Goal: Transaction & Acquisition: Purchase product/service

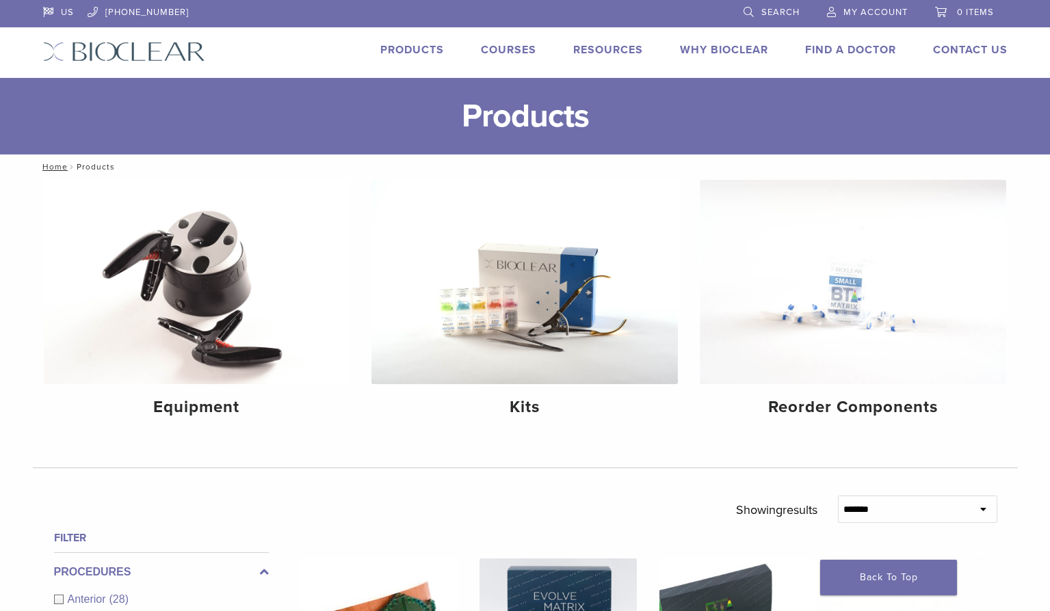
click at [750, 51] on link "Why Bioclear" at bounding box center [724, 50] width 88 height 14
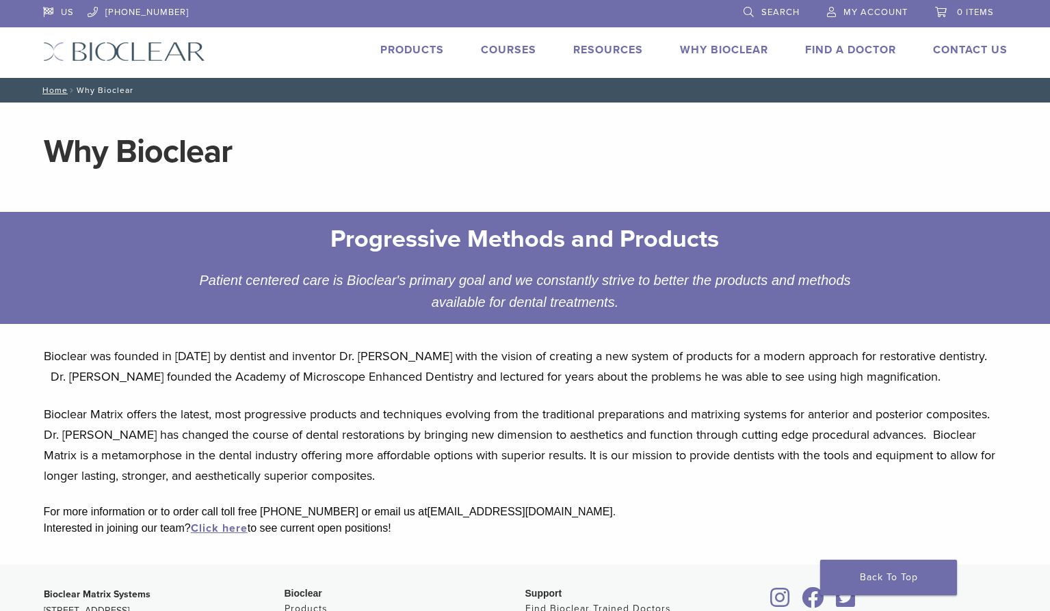
scroll to position [68, 0]
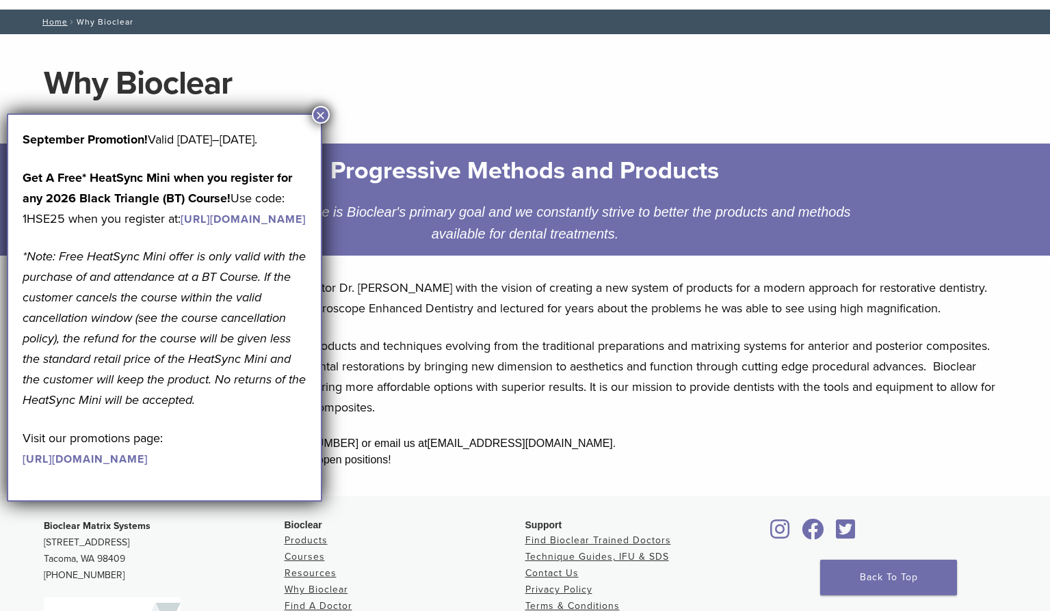
click at [313, 116] on button "×" at bounding box center [321, 115] width 18 height 18
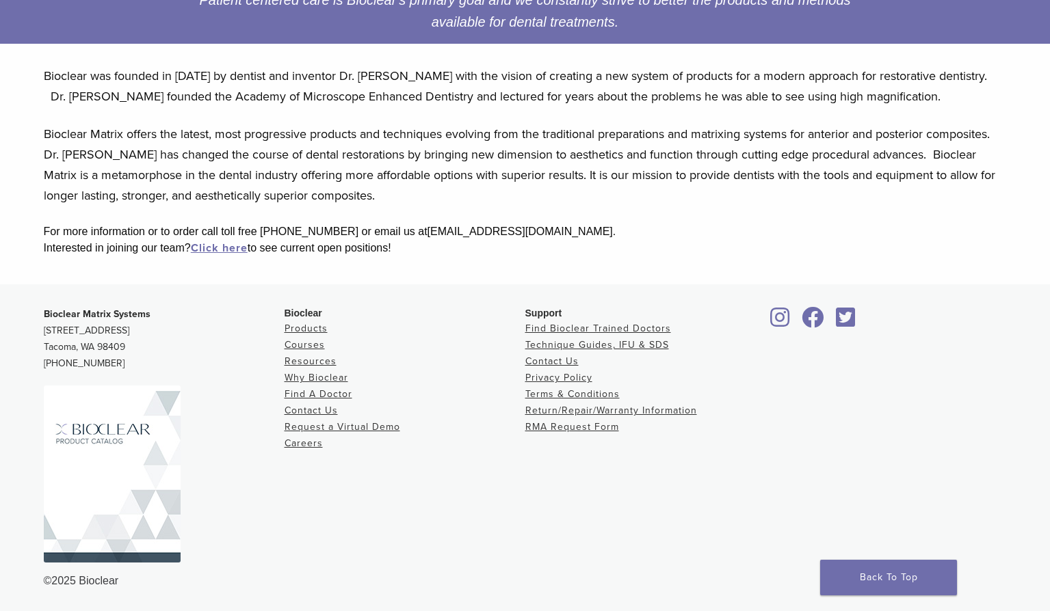
scroll to position [0, 0]
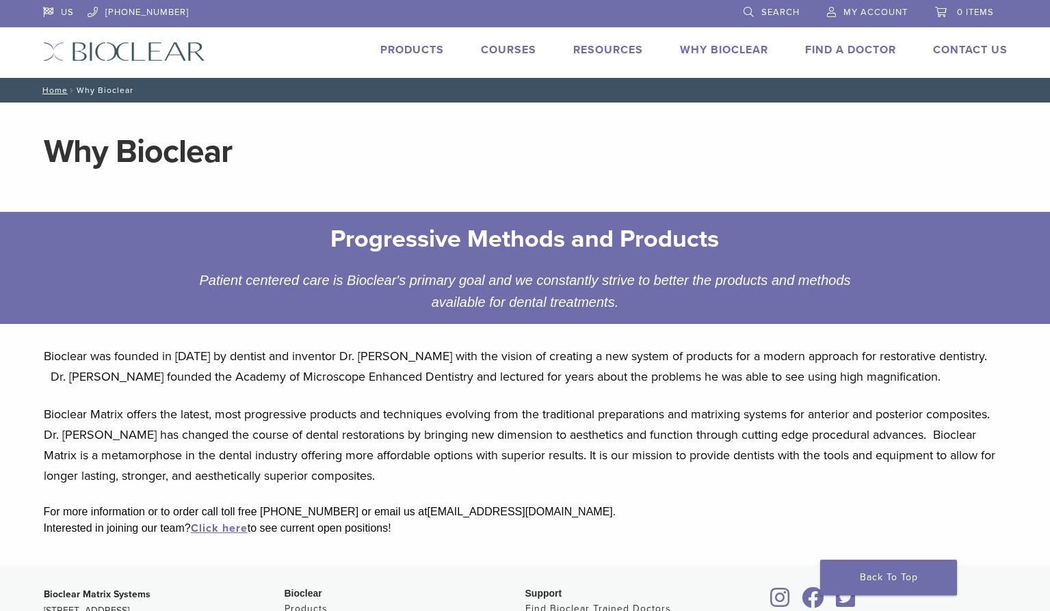
click at [388, 51] on link "Products" at bounding box center [412, 50] width 64 height 14
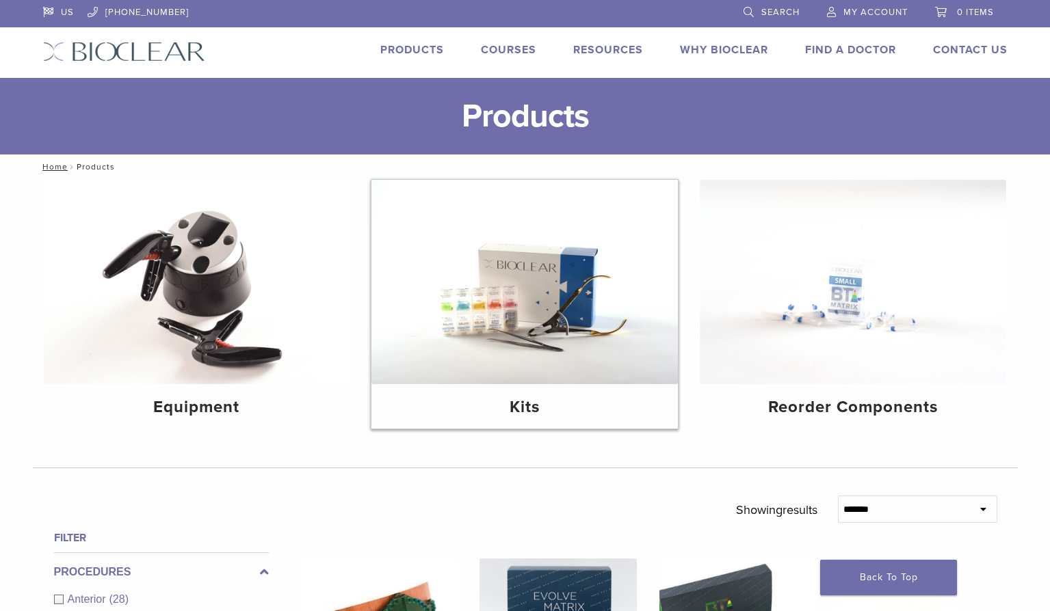
click at [509, 318] on img at bounding box center [524, 282] width 306 height 204
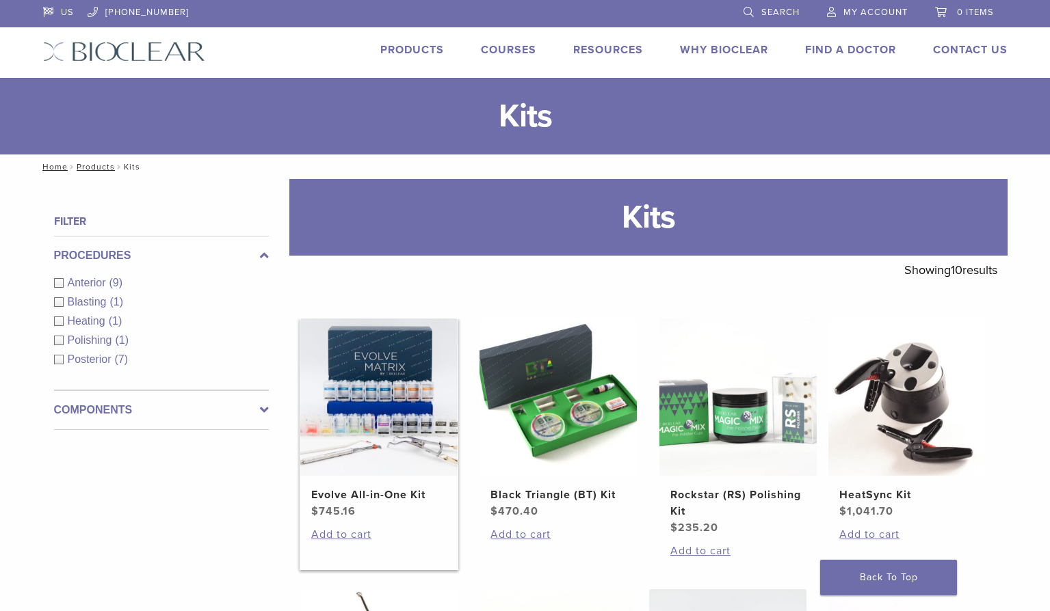
click at [389, 457] on img at bounding box center [378, 397] width 157 height 157
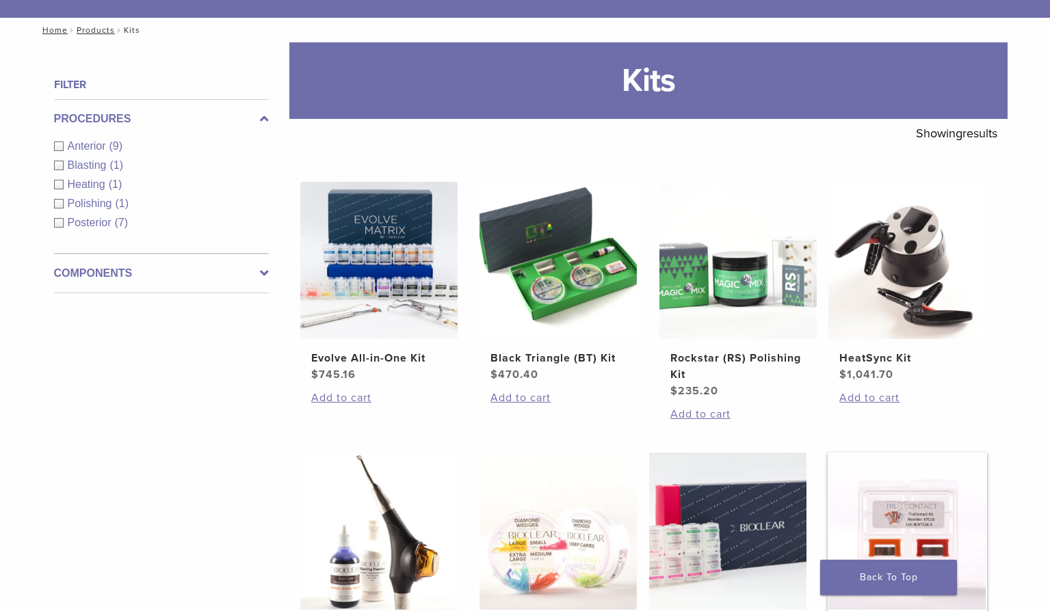
scroll to position [205, 0]
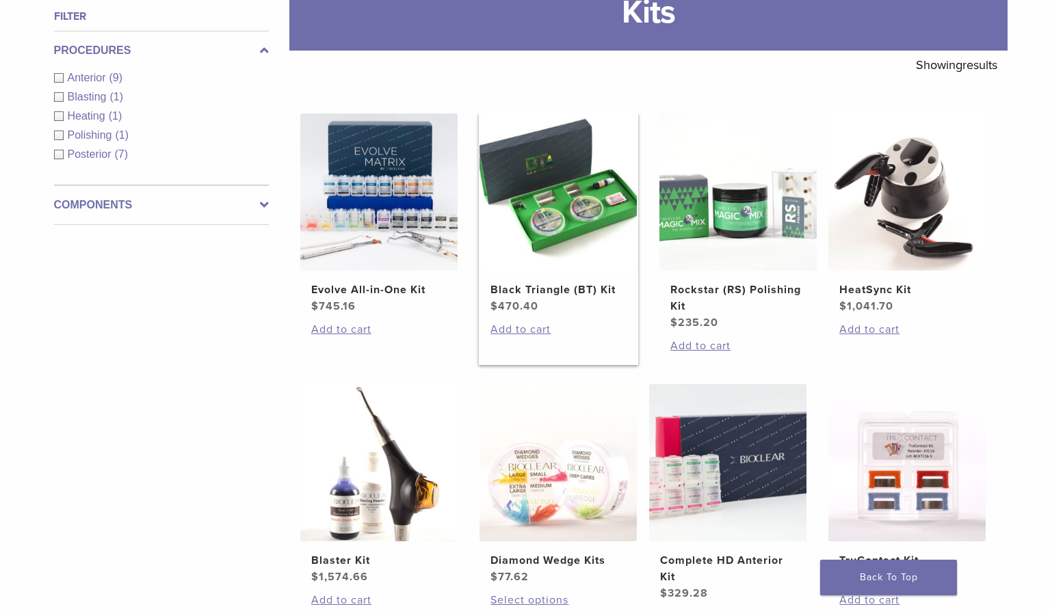
click at [563, 213] on img at bounding box center [557, 192] width 157 height 157
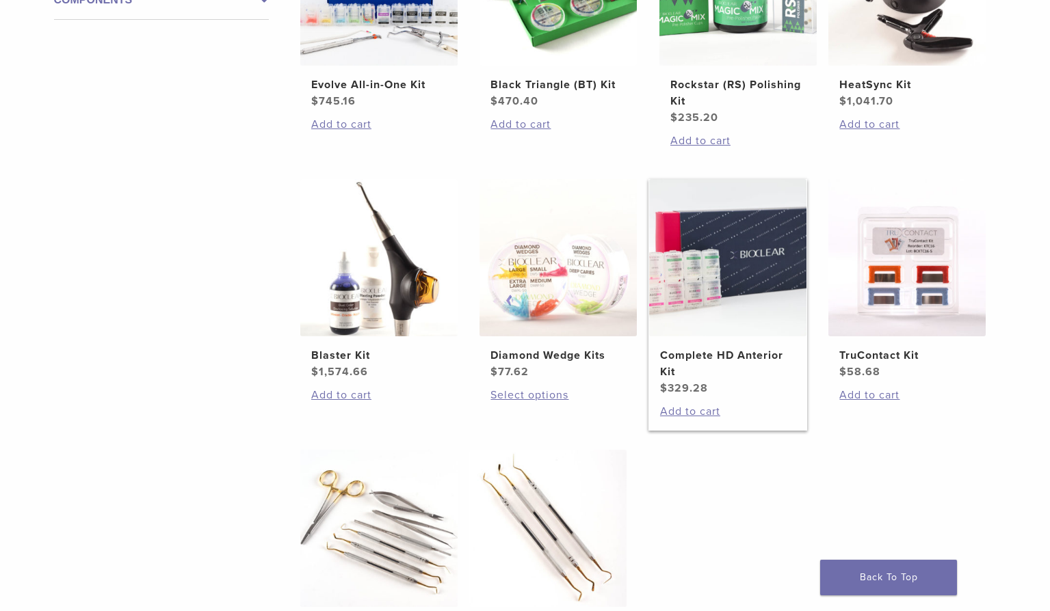
scroll to position [479, 0]
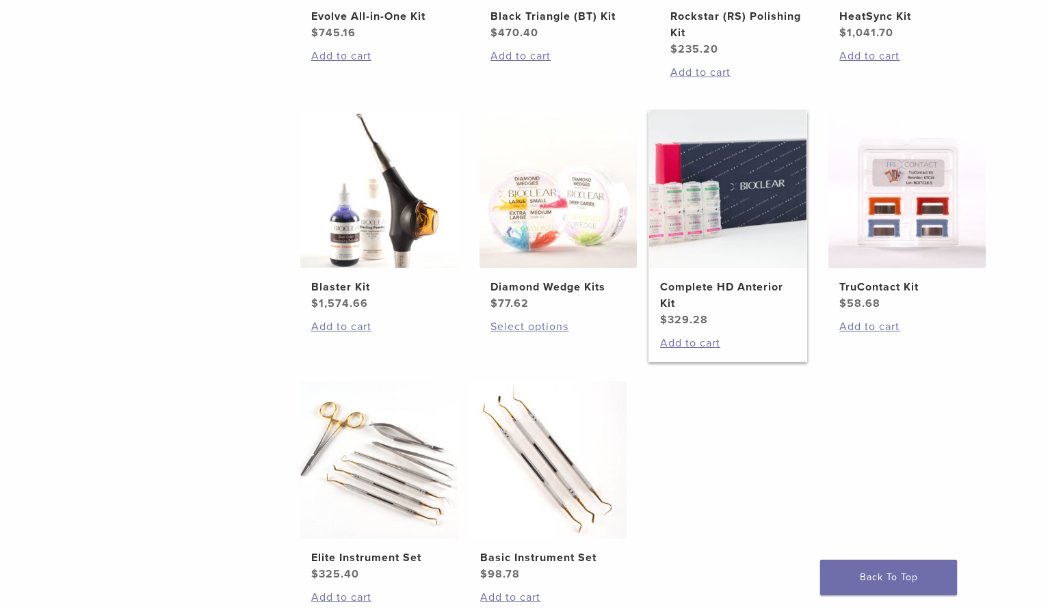
click at [729, 289] on h2 "Complete HD Anterior Kit" at bounding box center [727, 295] width 135 height 33
